Goal: Use online tool/utility: Utilize a website feature to perform a specific function

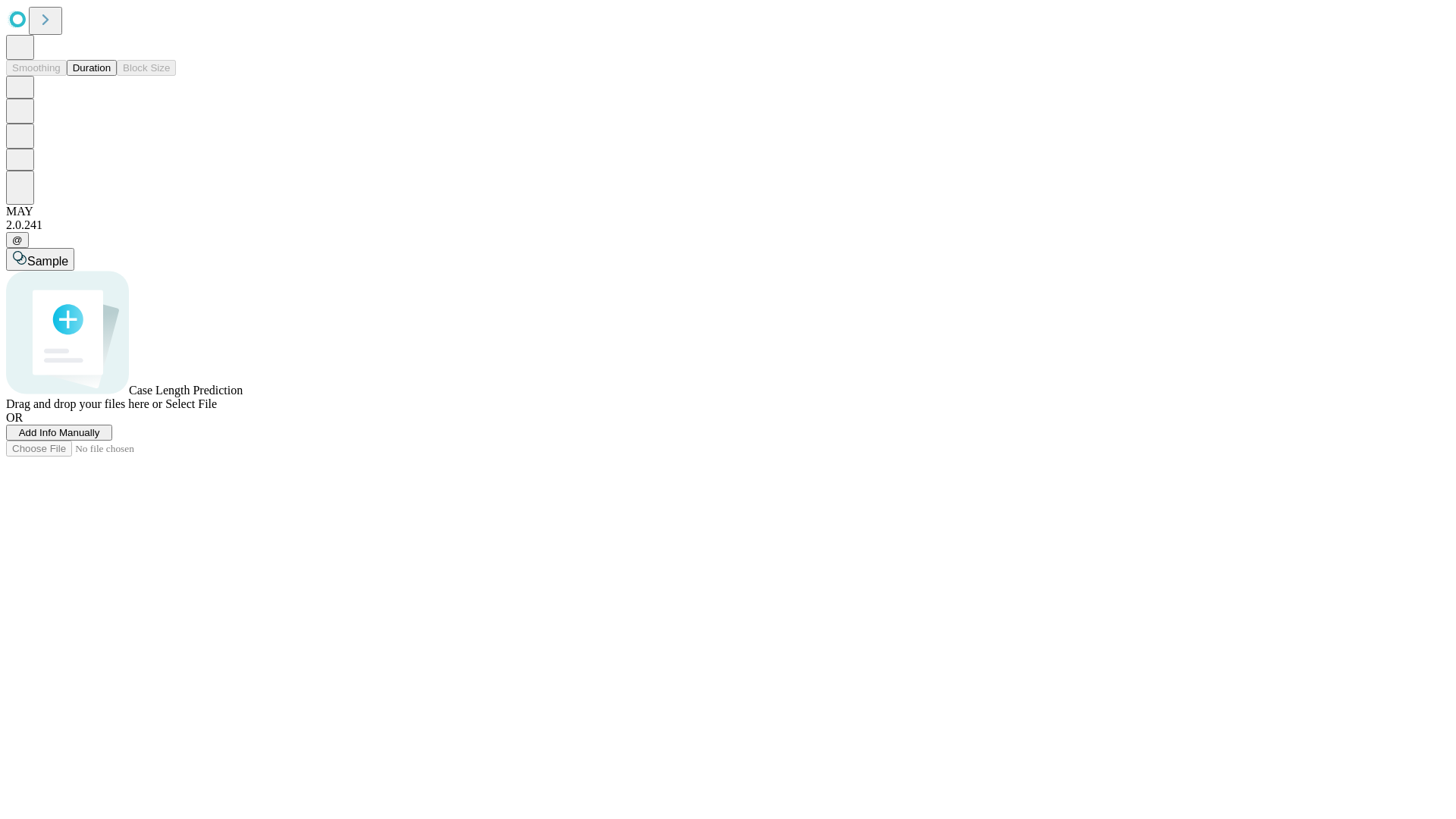
click at [111, 75] on button "Duration" at bounding box center [92, 68] width 50 height 16
click at [68, 255] on span "Sample" at bounding box center [47, 261] width 41 height 13
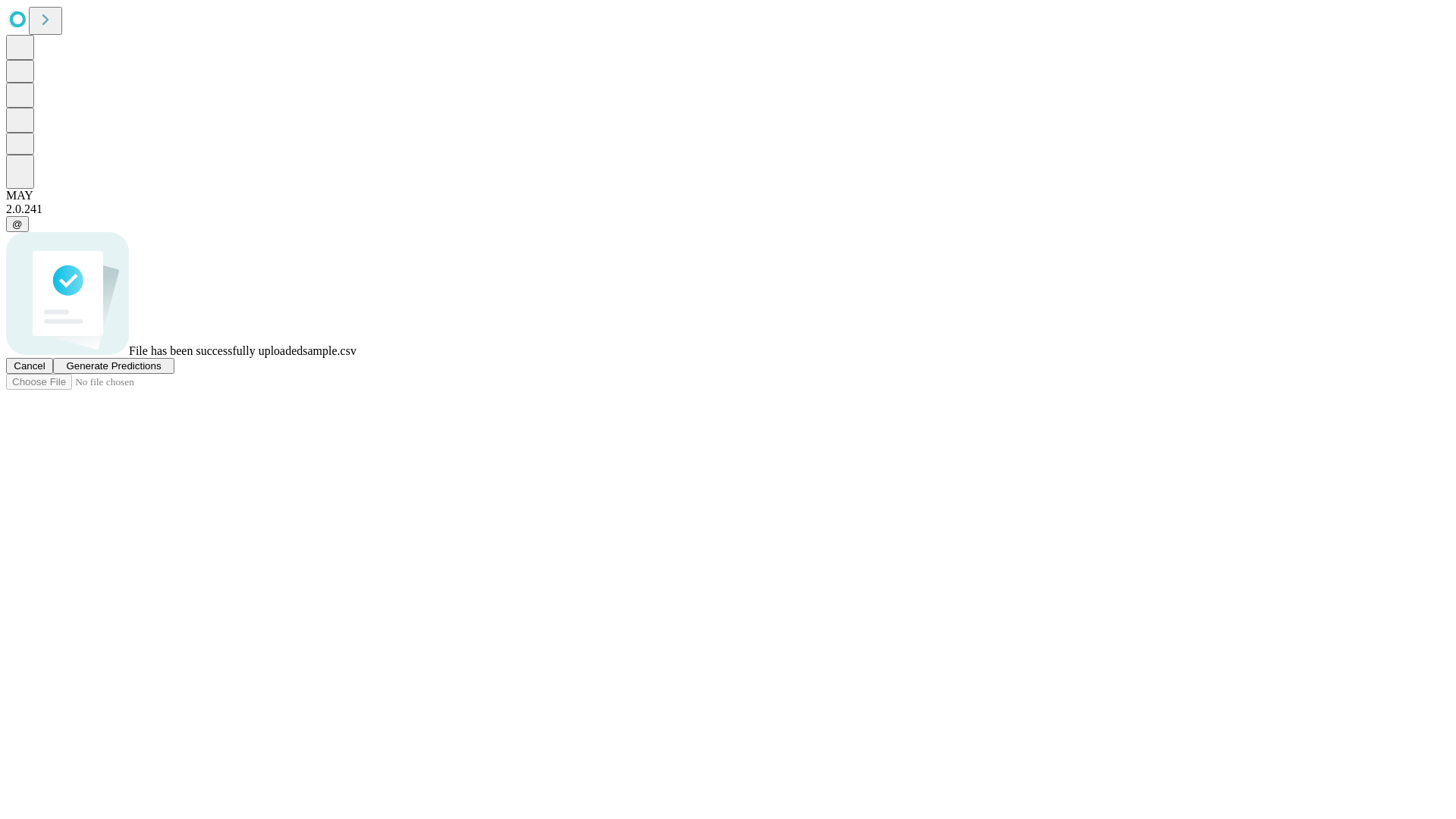
click at [160, 372] on span "Generate Predictions" at bounding box center [113, 366] width 94 height 11
